Goal: Task Accomplishment & Management: Manage account settings

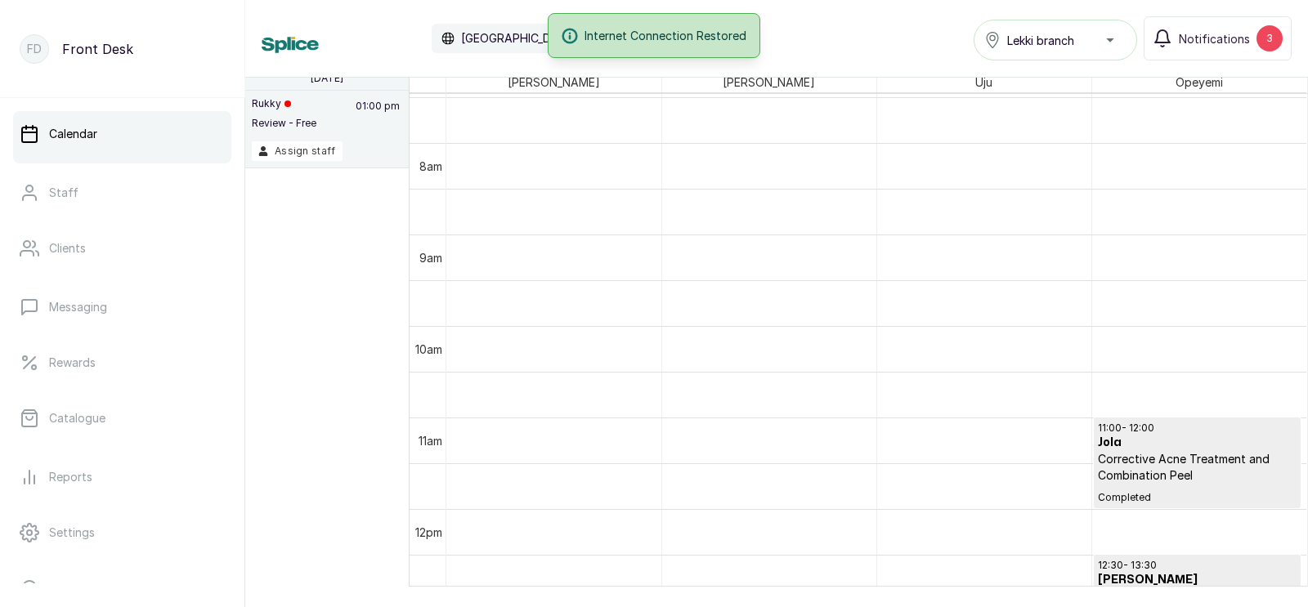
scroll to position [526, 0]
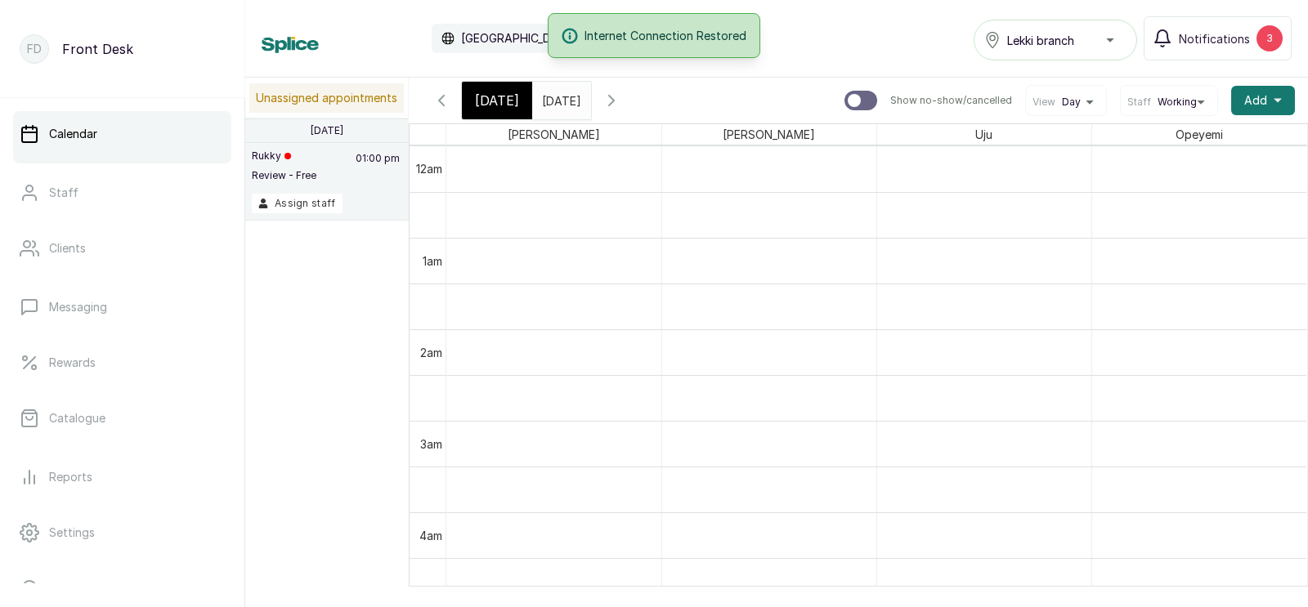
click at [494, 100] on span "[DATE]" at bounding box center [497, 101] width 44 height 20
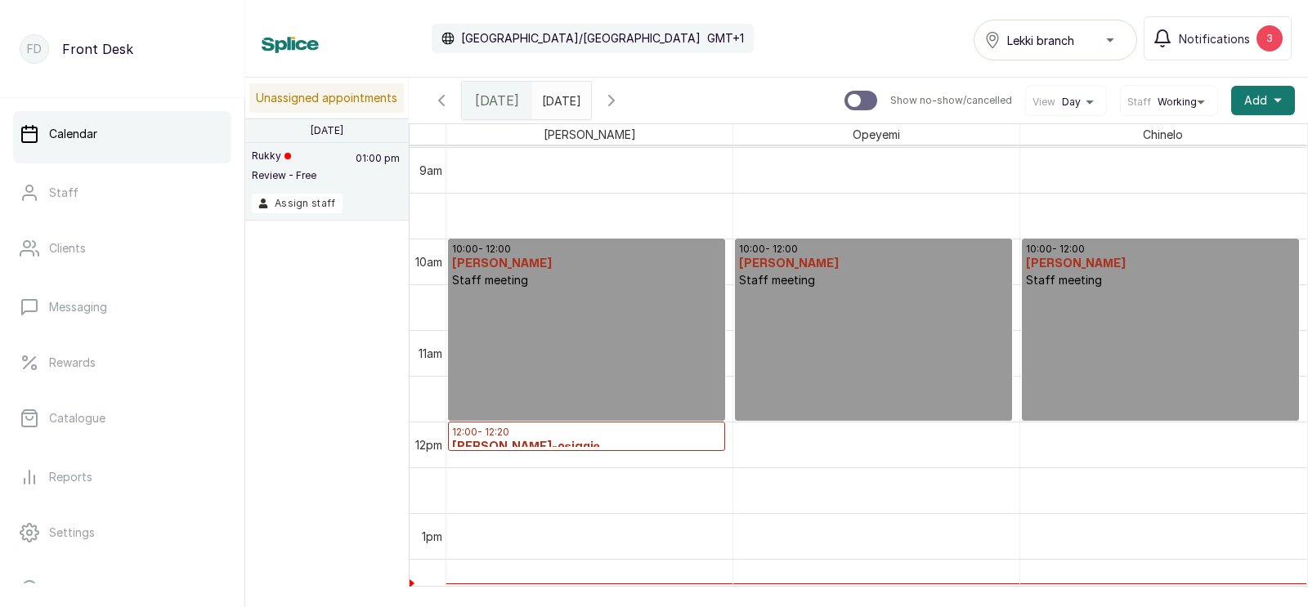
click at [558, 439] on h3 "Iniemen Bello-osiagie" at bounding box center [586, 447] width 269 height 16
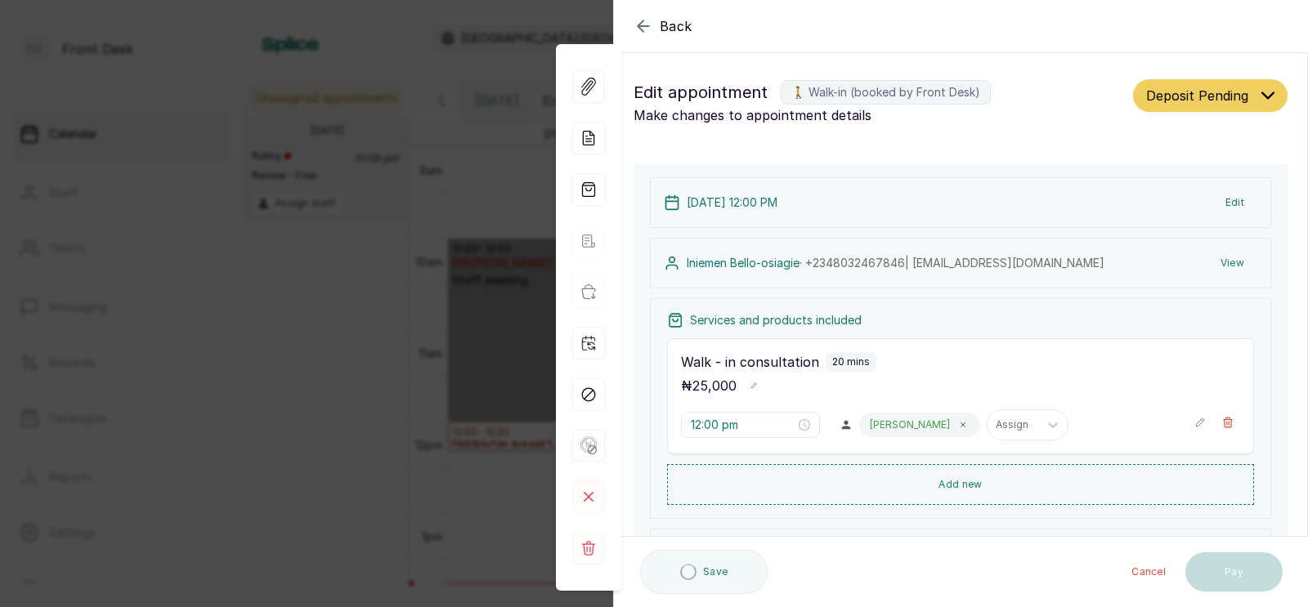
type input "12:00 pm"
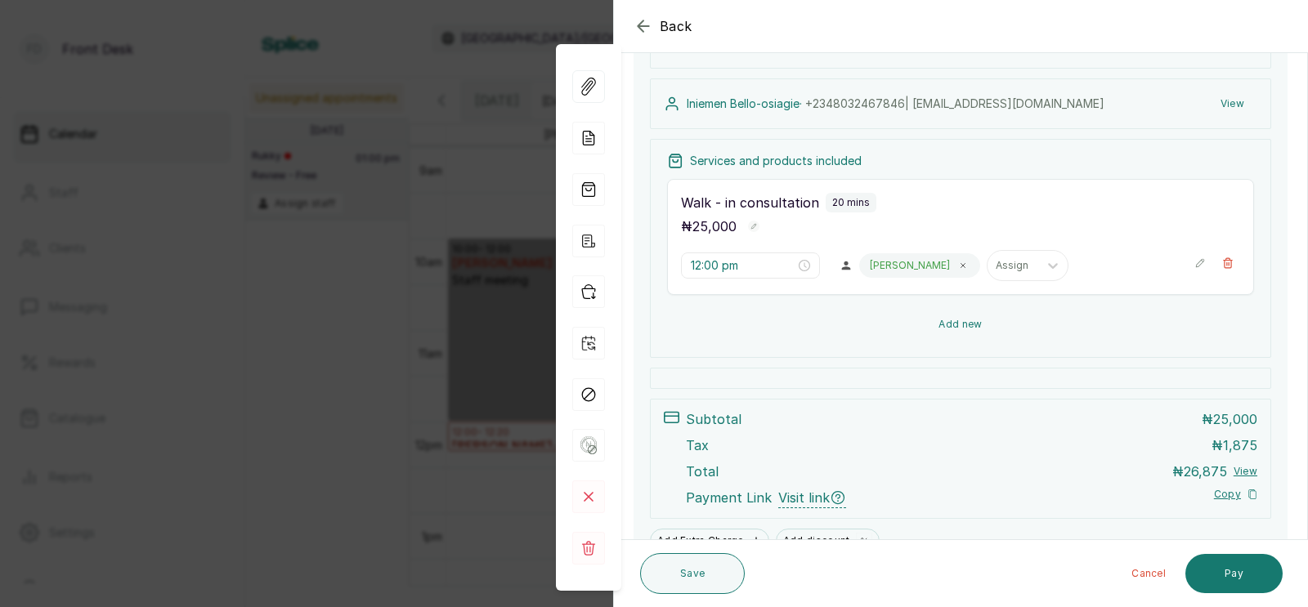
click at [963, 319] on button "Add new" at bounding box center [960, 324] width 587 height 39
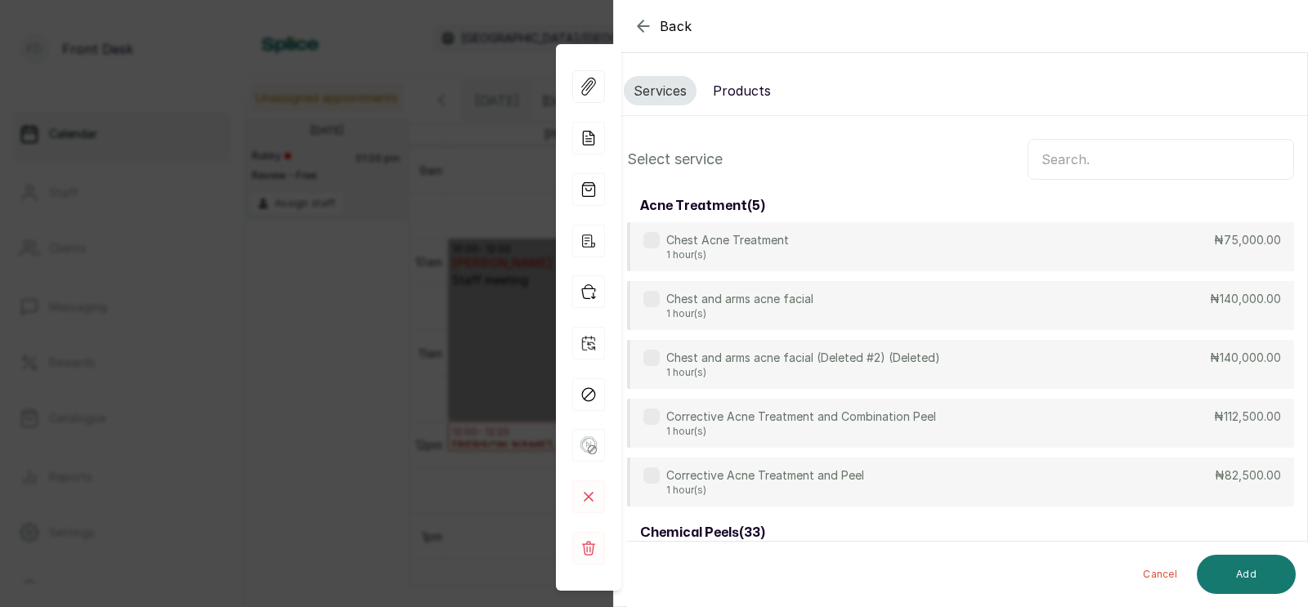
click at [1081, 157] on input "text" at bounding box center [1161, 159] width 267 height 41
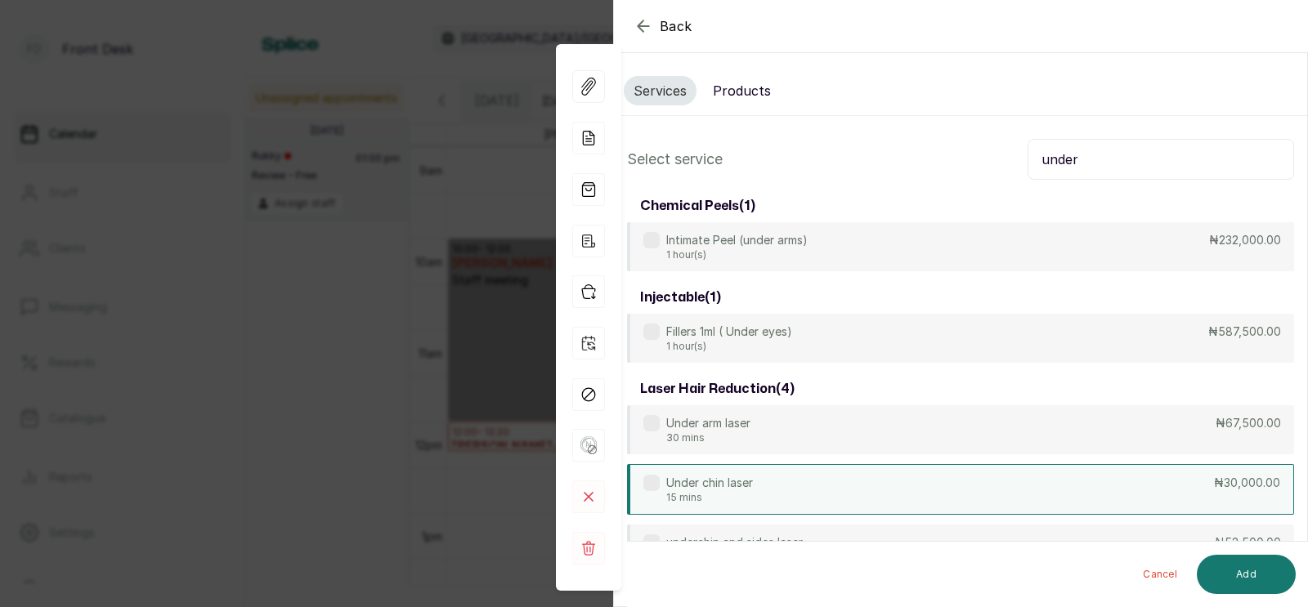
type input "under"
click at [755, 482] on div "Under chin laser 15 mins ₦30,000.00" at bounding box center [960, 489] width 667 height 51
click at [1244, 565] on button "Add" at bounding box center [1246, 574] width 99 height 39
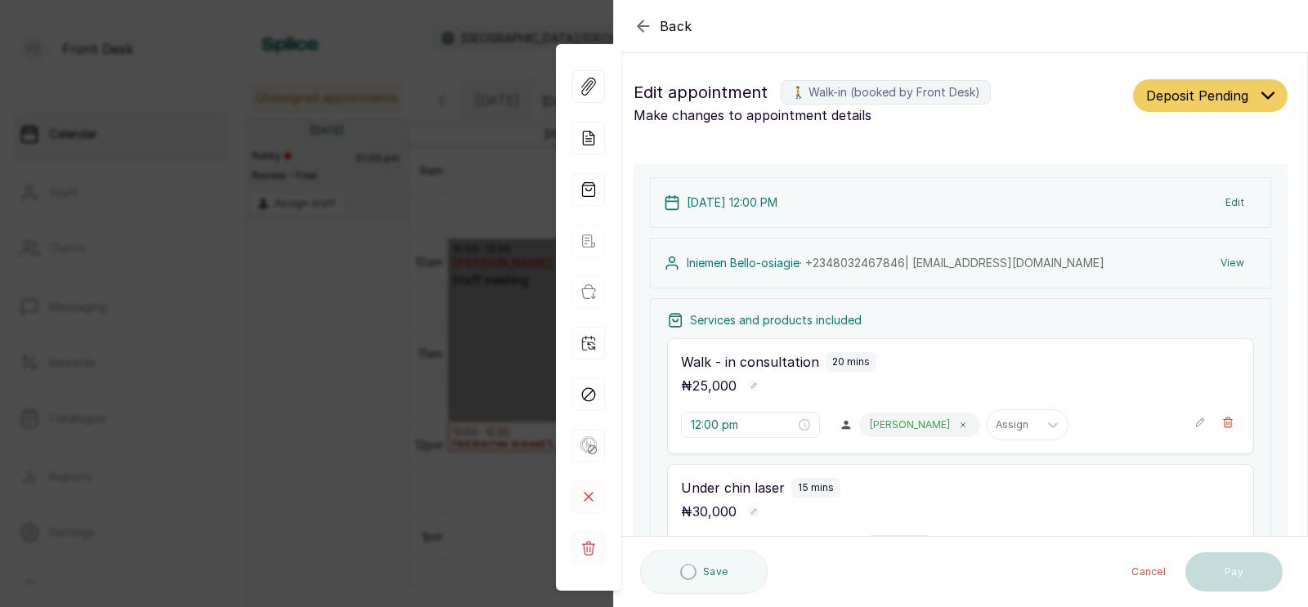
click at [1232, 417] on icon "button" at bounding box center [1227, 422] width 11 height 11
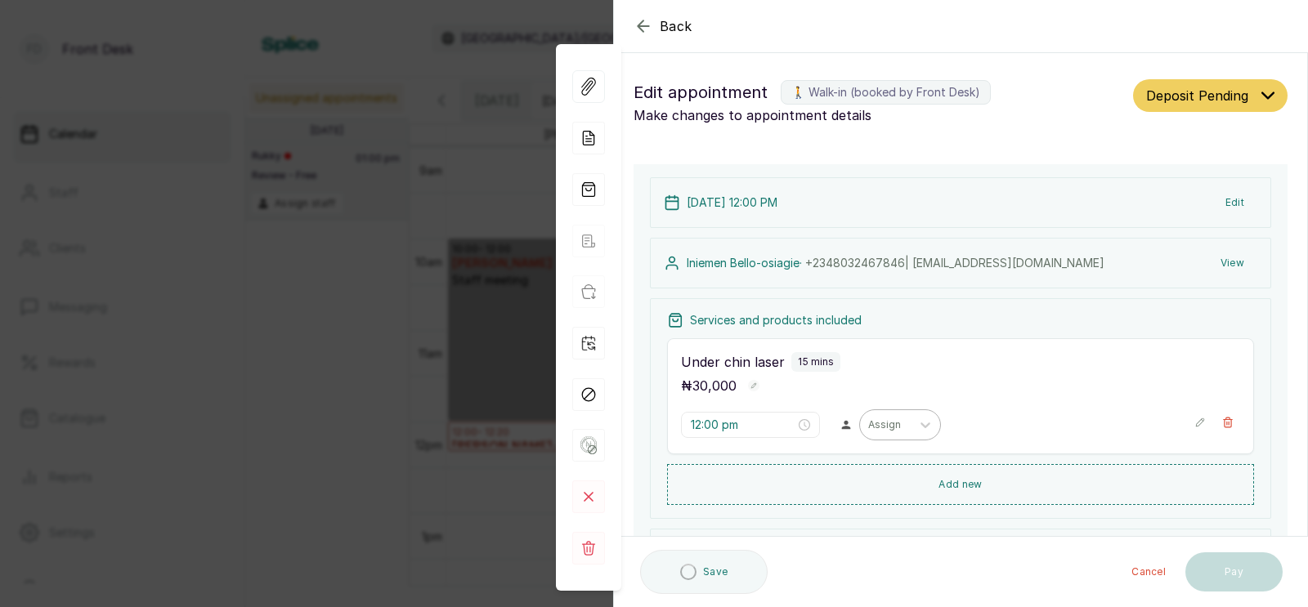
scroll to position [246, 0]
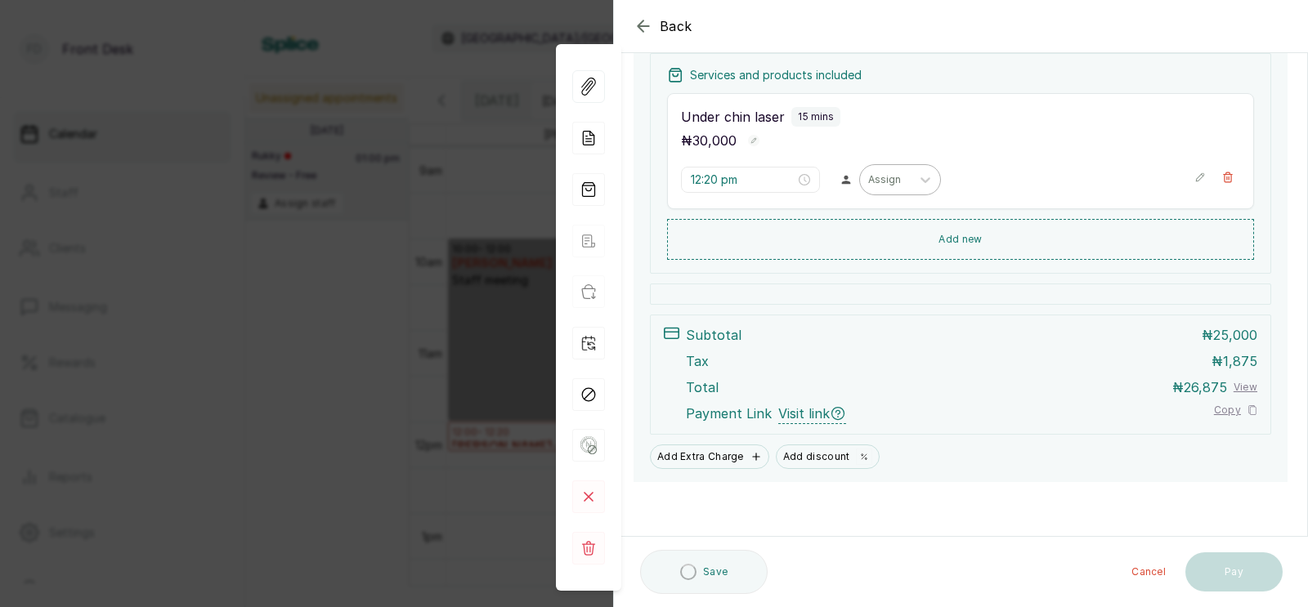
click at [868, 176] on div at bounding box center [885, 180] width 34 height 15
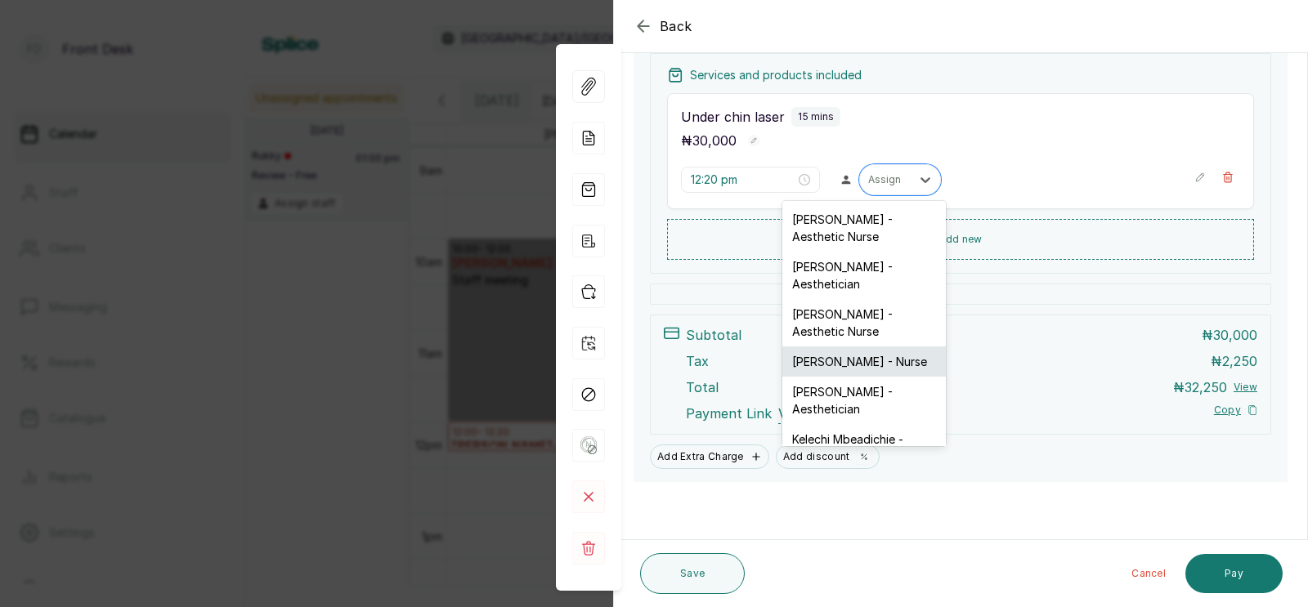
click at [824, 347] on div "Ifeoma Eze - Nurse" at bounding box center [864, 362] width 164 height 30
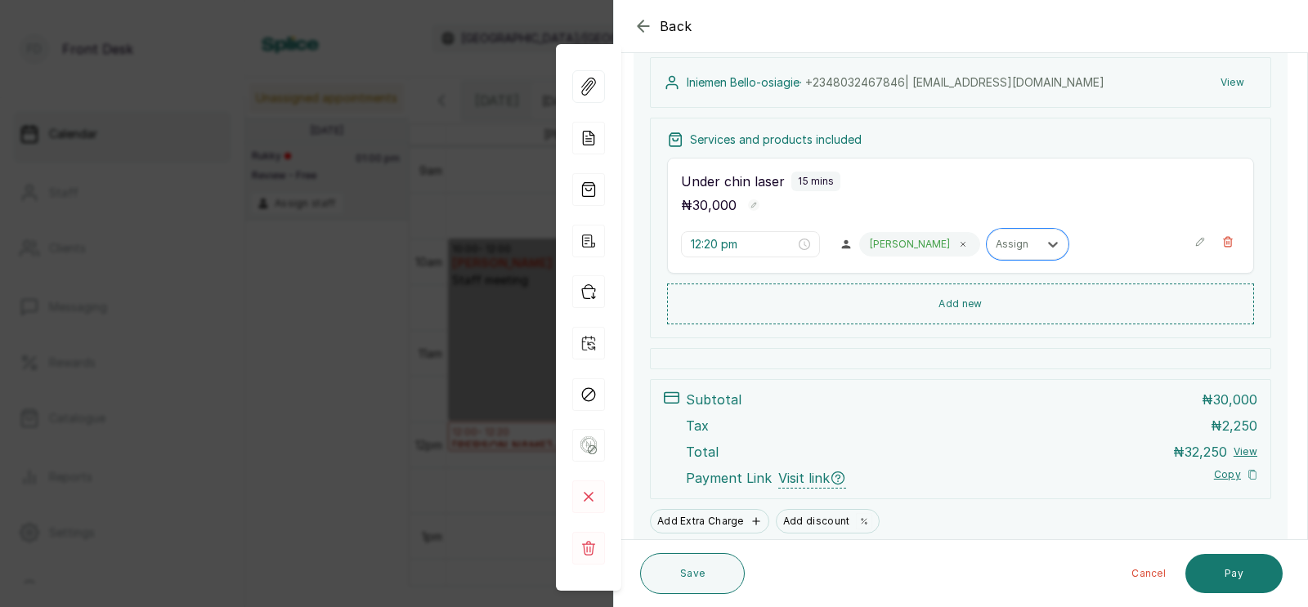
scroll to position [180, 0]
click at [703, 245] on input "12:20 pm" at bounding box center [743, 245] width 105 height 18
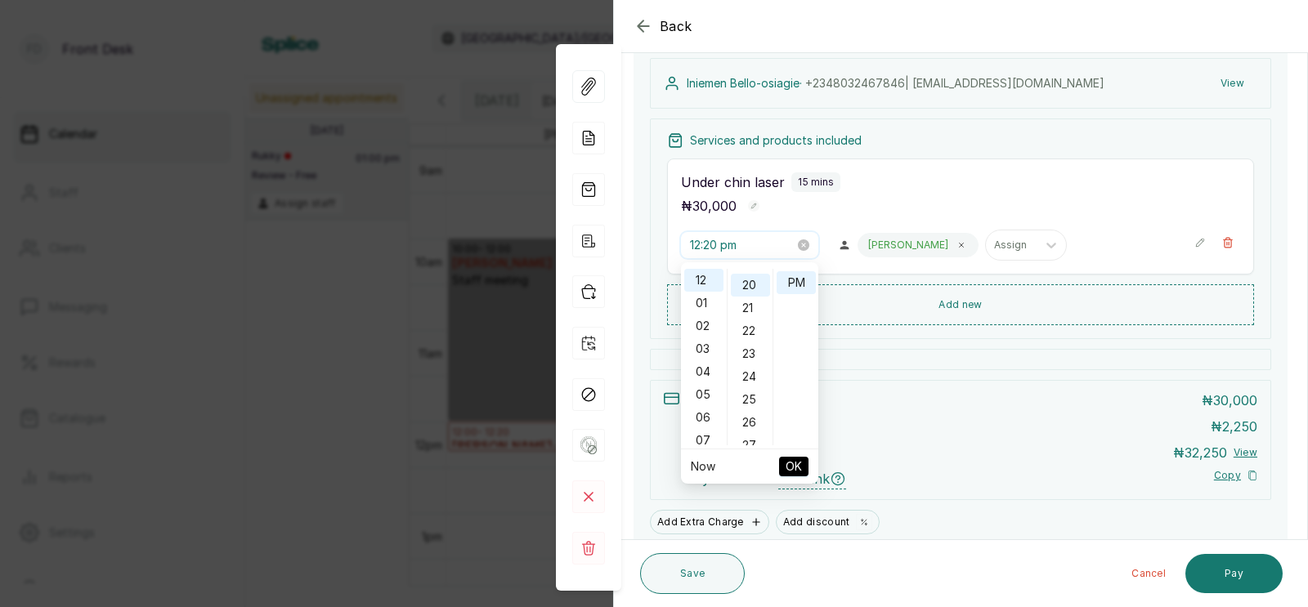
scroll to position [455, 0]
click at [702, 322] on div "02" at bounding box center [703, 326] width 39 height 23
type input "2:00 pm"
click at [747, 271] on div "00" at bounding box center [750, 280] width 39 height 23
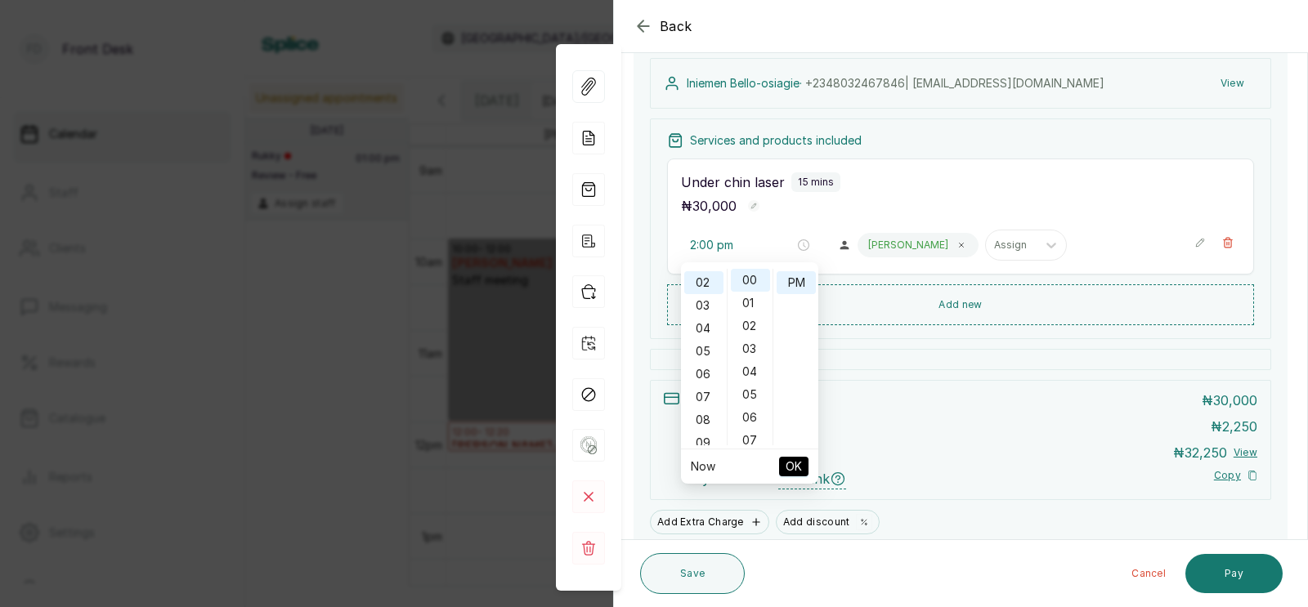
click at [792, 460] on span "OK" at bounding box center [794, 466] width 16 height 31
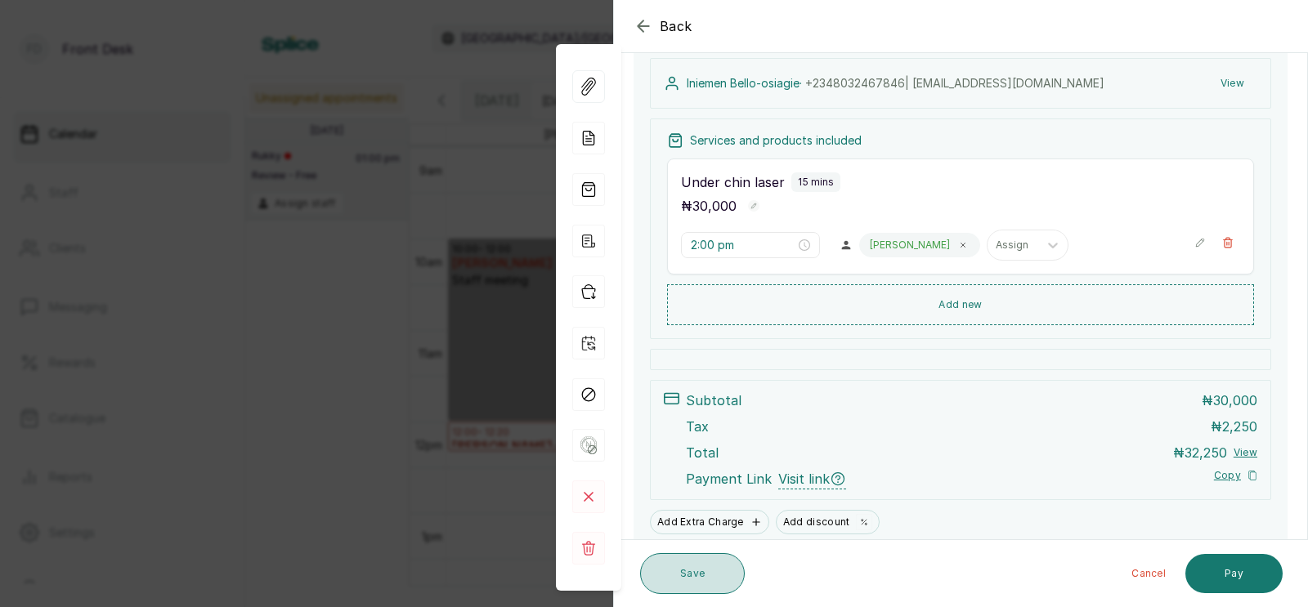
click at [684, 576] on button "Save" at bounding box center [692, 574] width 105 height 41
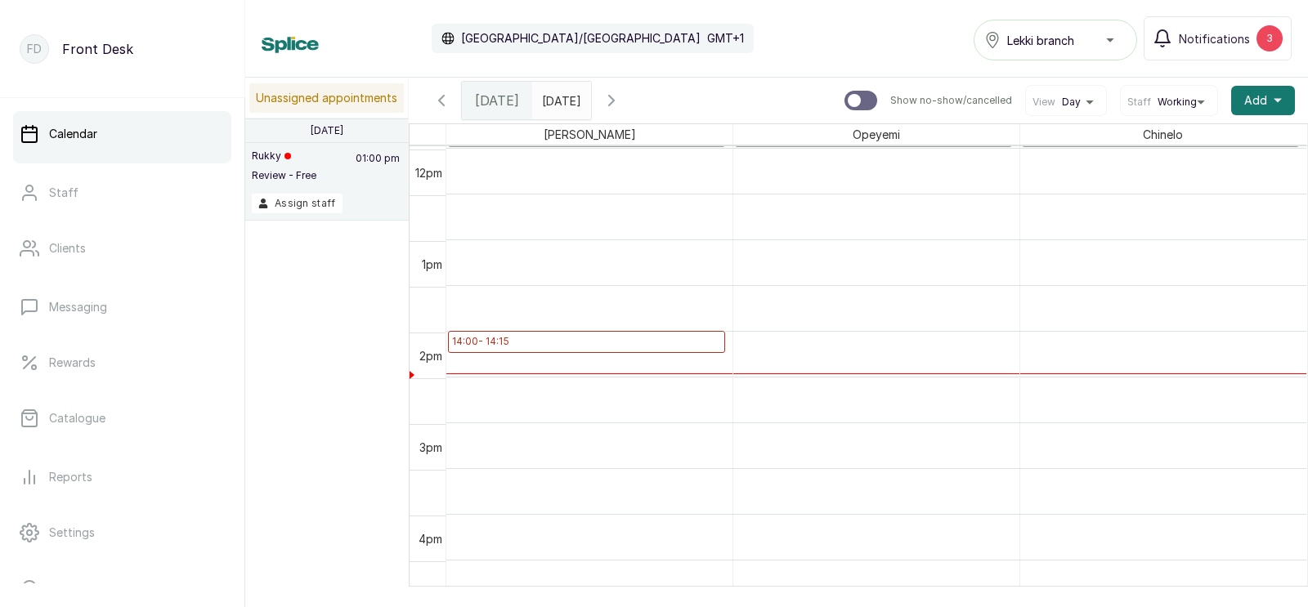
scroll to position [1097, 0]
click at [648, 337] on p "14:00 - 14:15" at bounding box center [586, 341] width 269 height 13
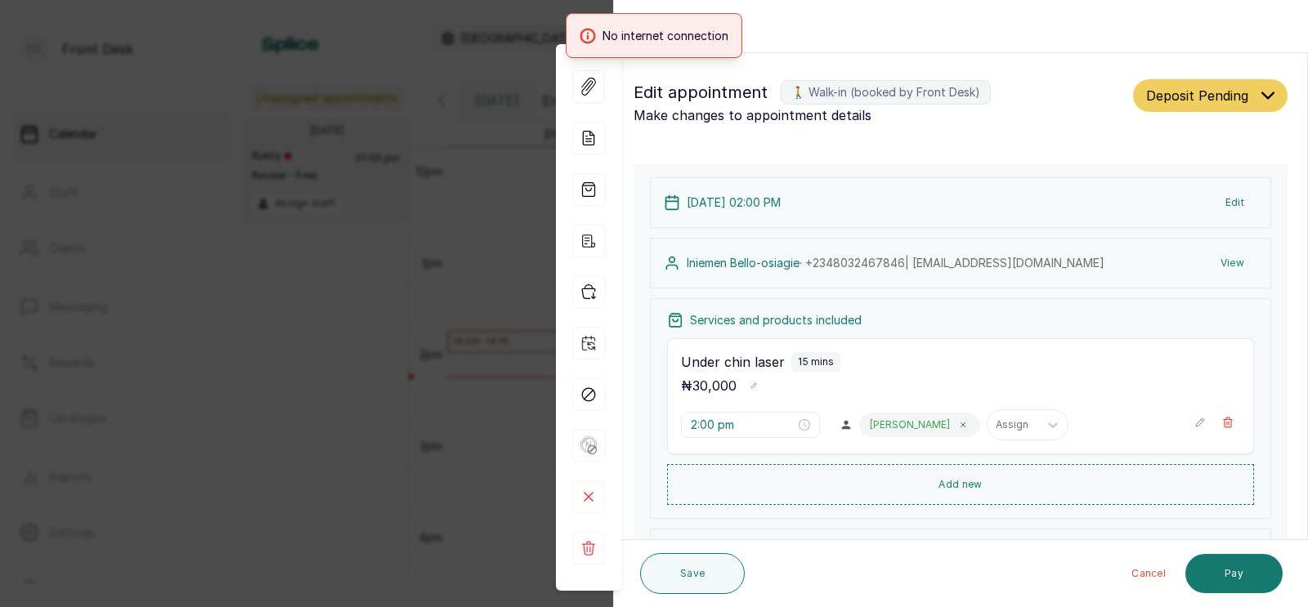
click at [410, 388] on div "Back Appointment Details Edit appointment 🚶 Walk-in (booked by Front Desk) Make…" at bounding box center [654, 303] width 1308 height 607
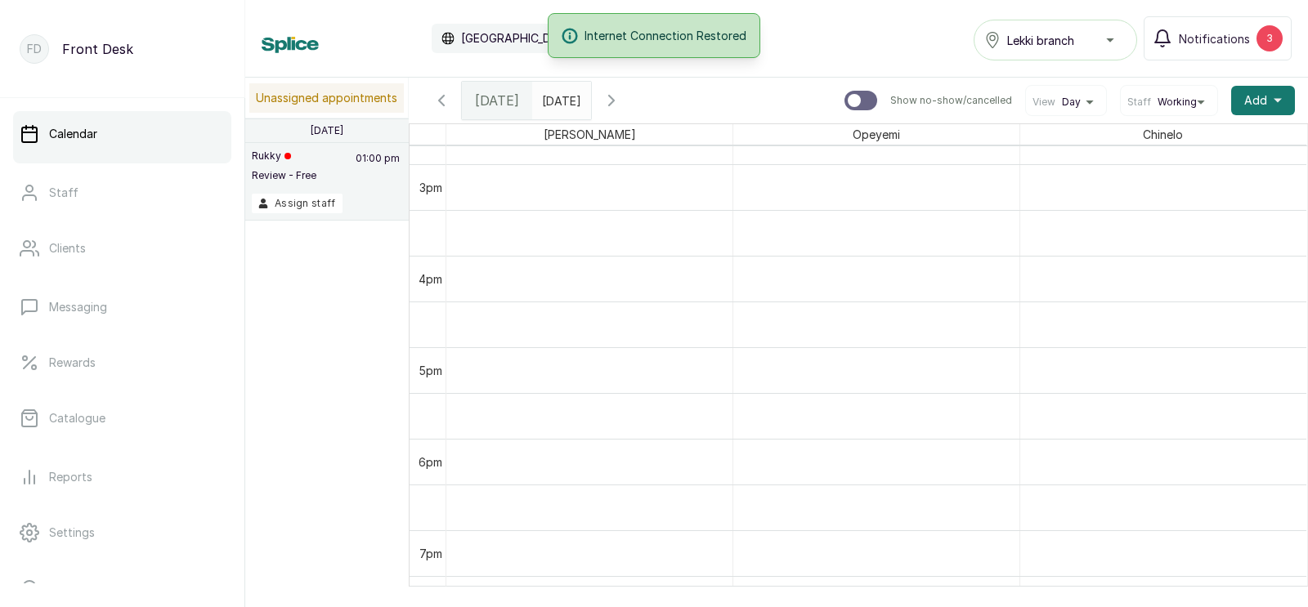
scroll to position [1370, 0]
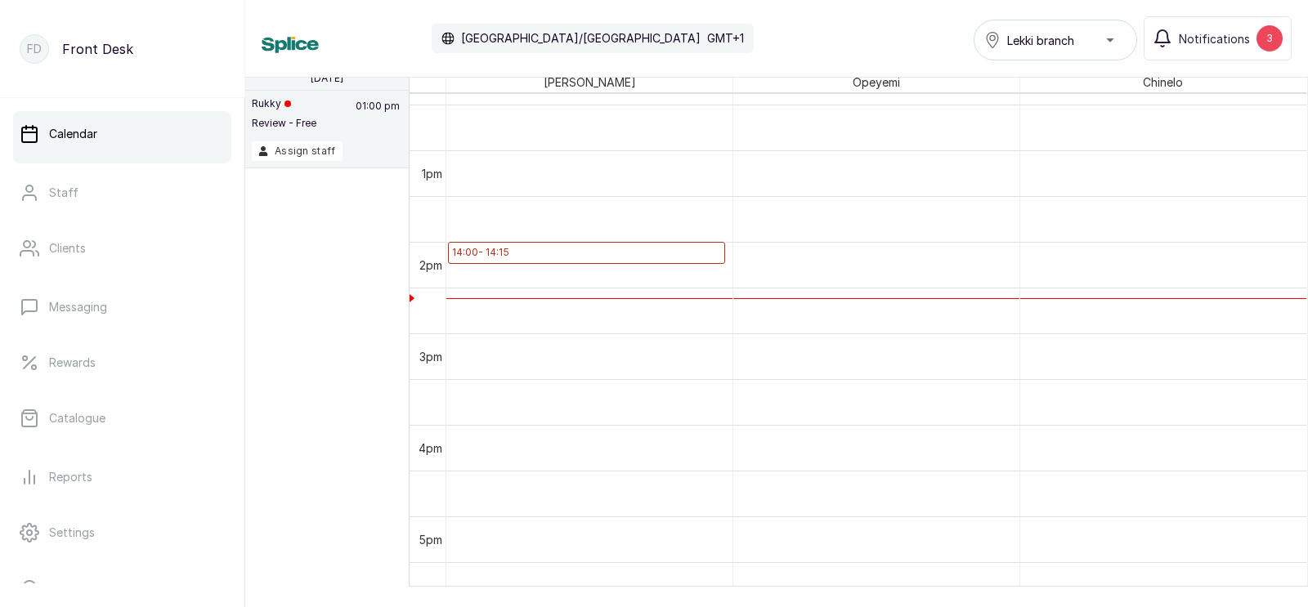
scroll to position [1083, 0]
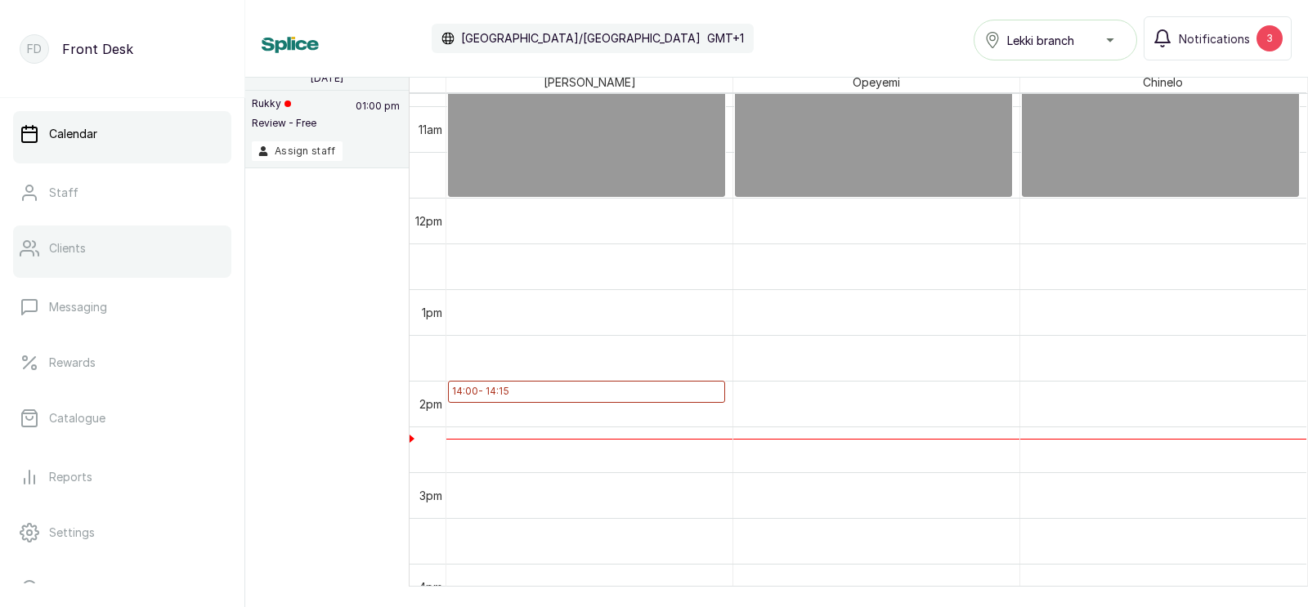
click at [64, 251] on p "Clients" at bounding box center [67, 248] width 37 height 16
